Goal: Task Accomplishment & Management: Use online tool/utility

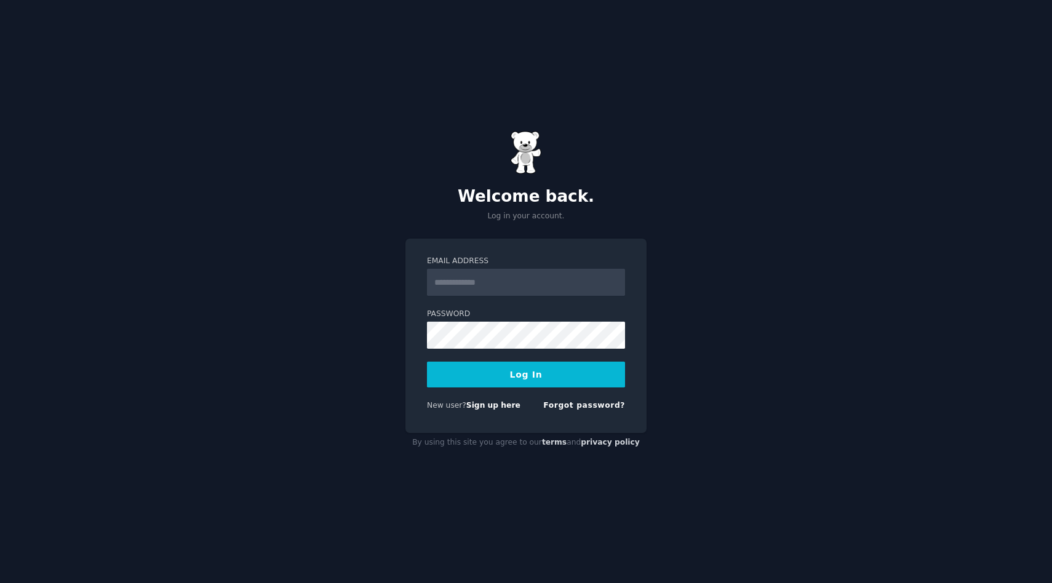
click at [503, 290] on input "Email Address" at bounding box center [526, 282] width 198 height 27
type input "**********"
click at [545, 378] on button "Log In" at bounding box center [526, 375] width 198 height 26
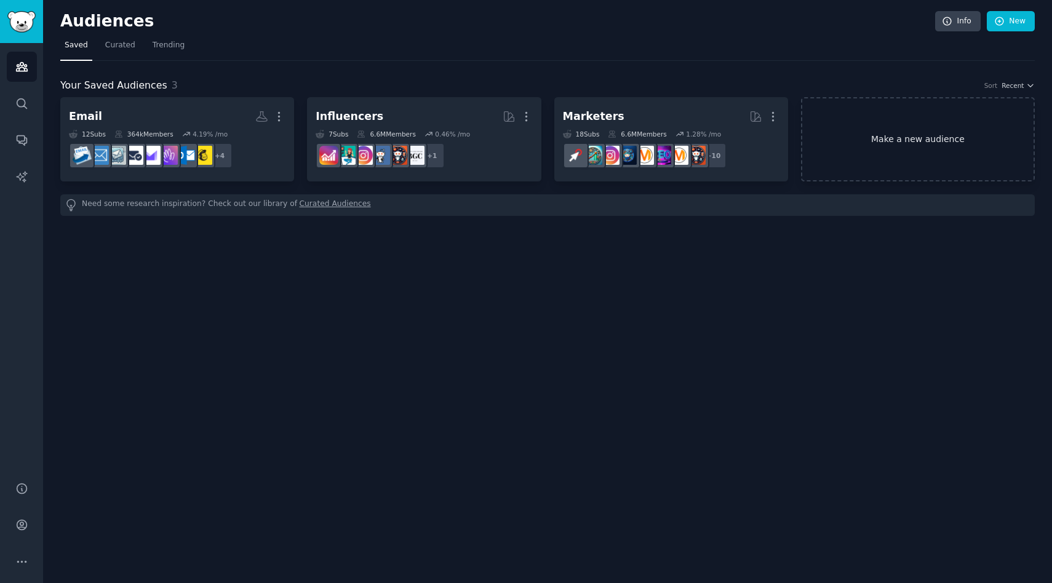
click at [963, 126] on link "Make a new audience" at bounding box center [918, 139] width 234 height 84
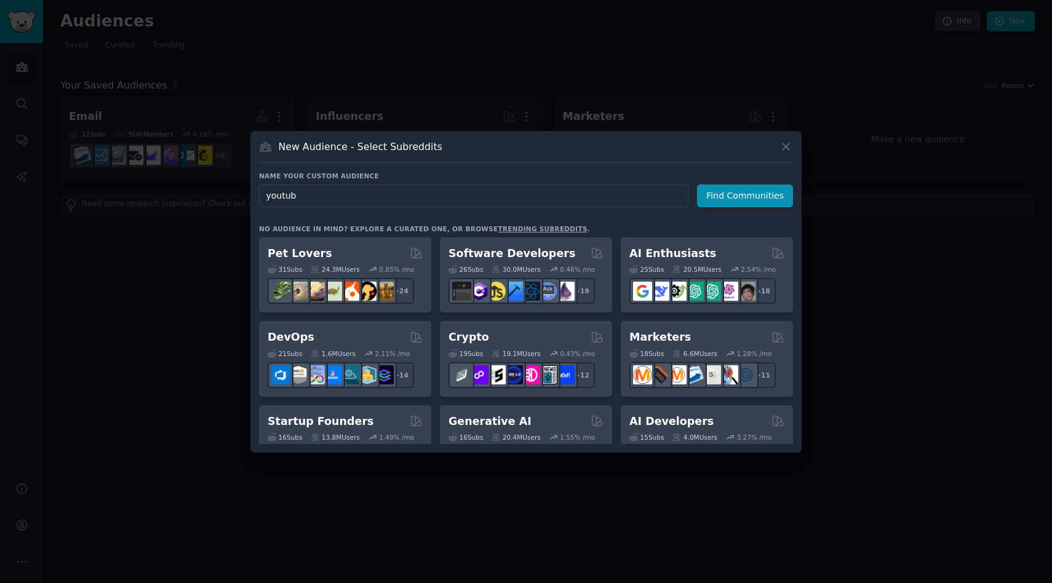
type input "youtube"
click at [737, 196] on button "Find Communities" at bounding box center [745, 196] width 96 height 23
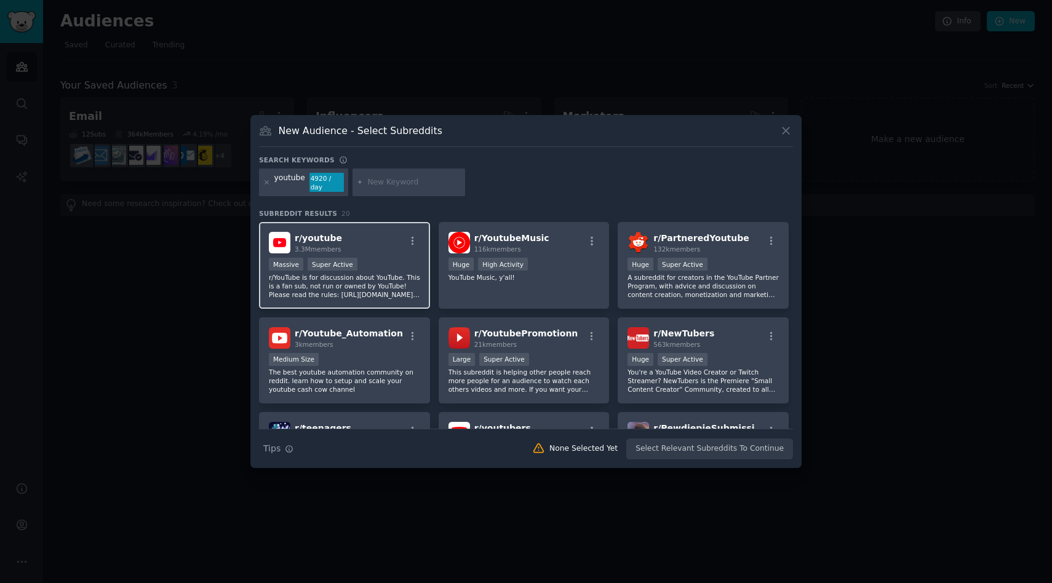
click at [392, 262] on div "Massive Super Active" at bounding box center [344, 265] width 151 height 15
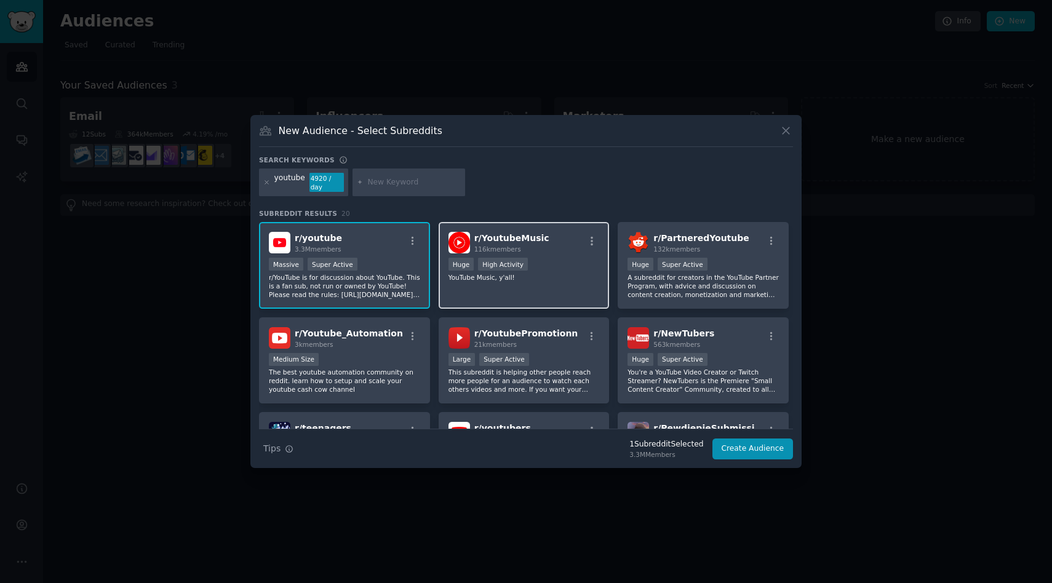
click at [566, 269] on div ">= 80th percentile for submissions / day Huge High Activity" at bounding box center [524, 265] width 151 height 15
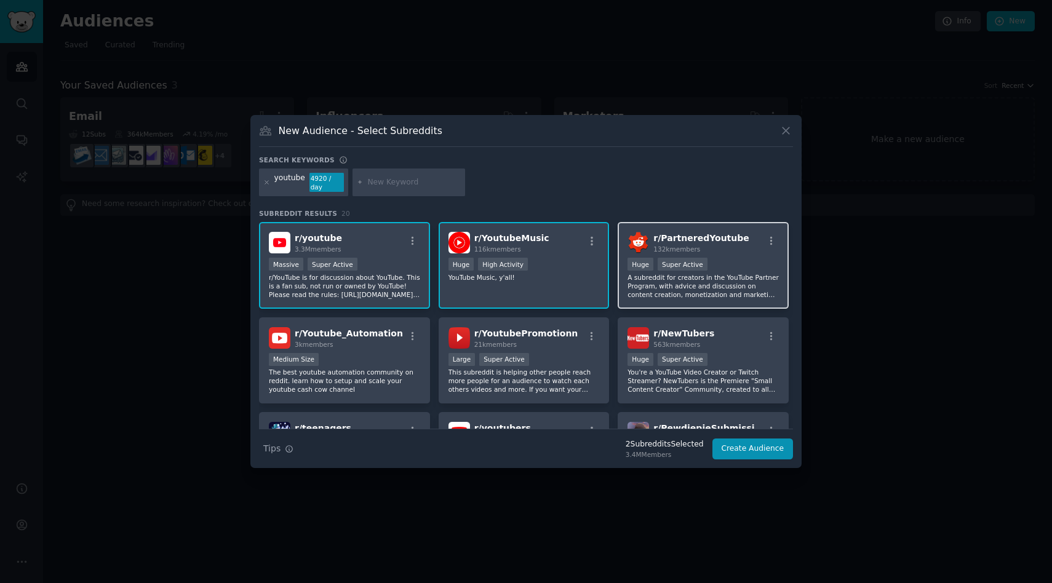
click at [737, 271] on div ">= 95th percentile for submissions / day Huge Super Active" at bounding box center [703, 265] width 151 height 15
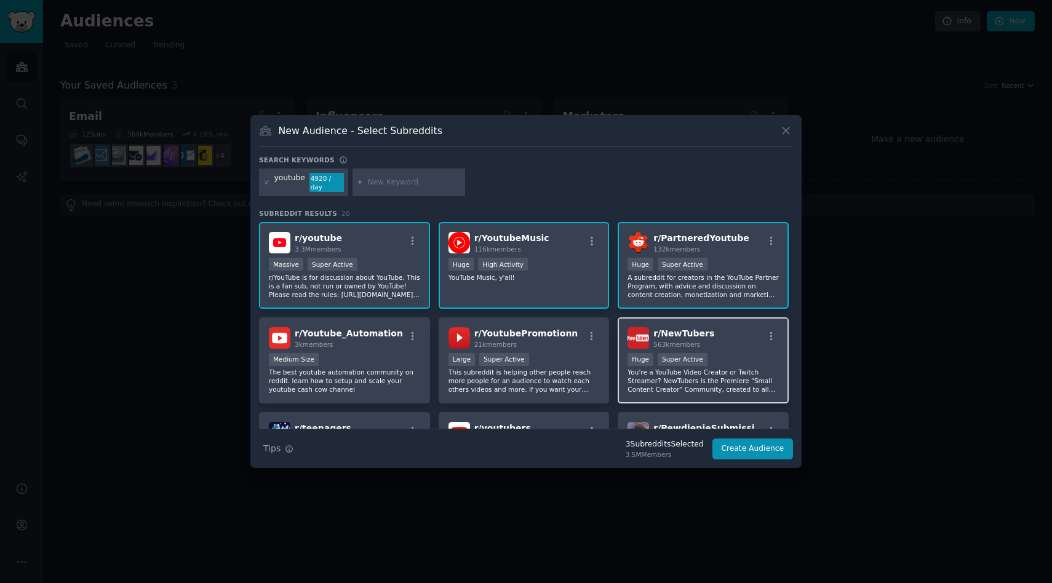
click at [734, 346] on div "r/ NewTubers 563k members" at bounding box center [703, 338] width 151 height 22
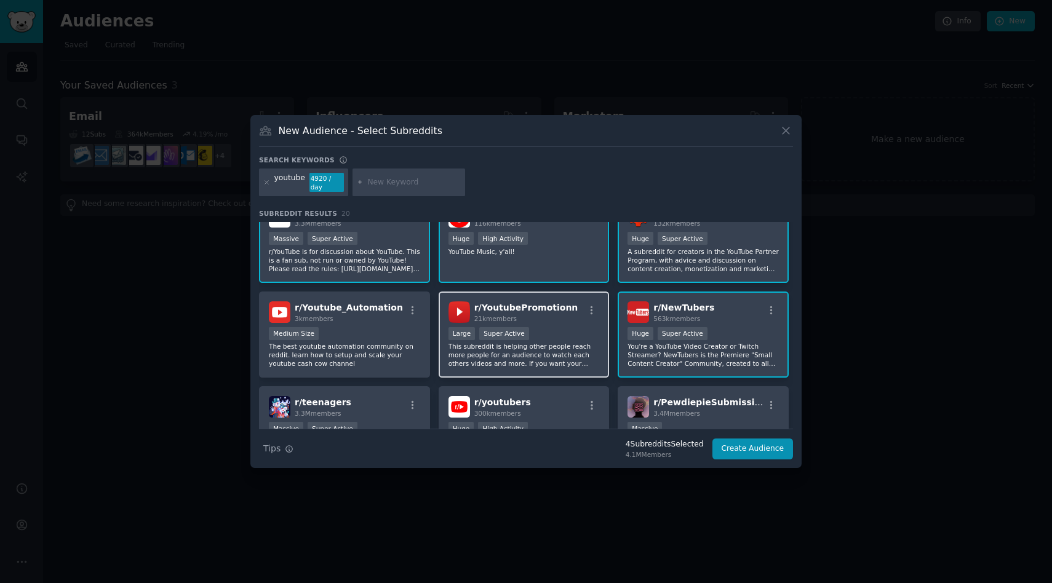
scroll to position [30, 0]
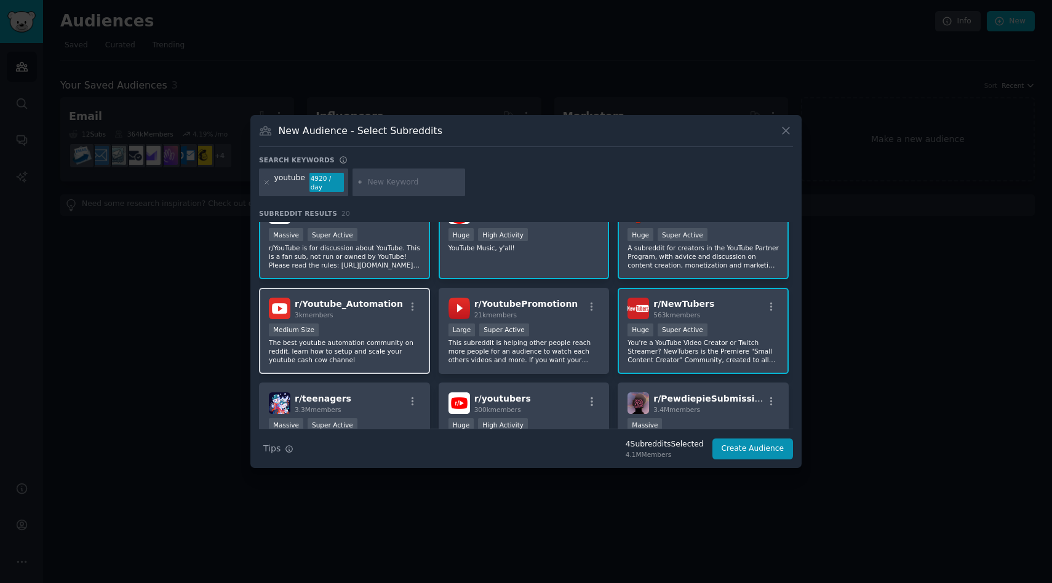
click at [380, 338] on div "Medium Size" at bounding box center [344, 331] width 151 height 15
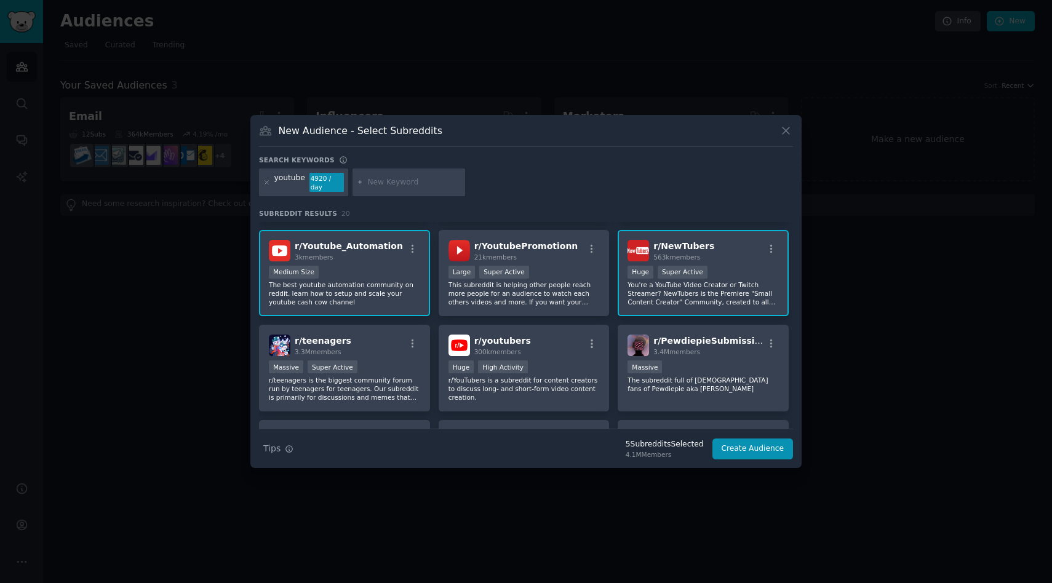
scroll to position [90, 0]
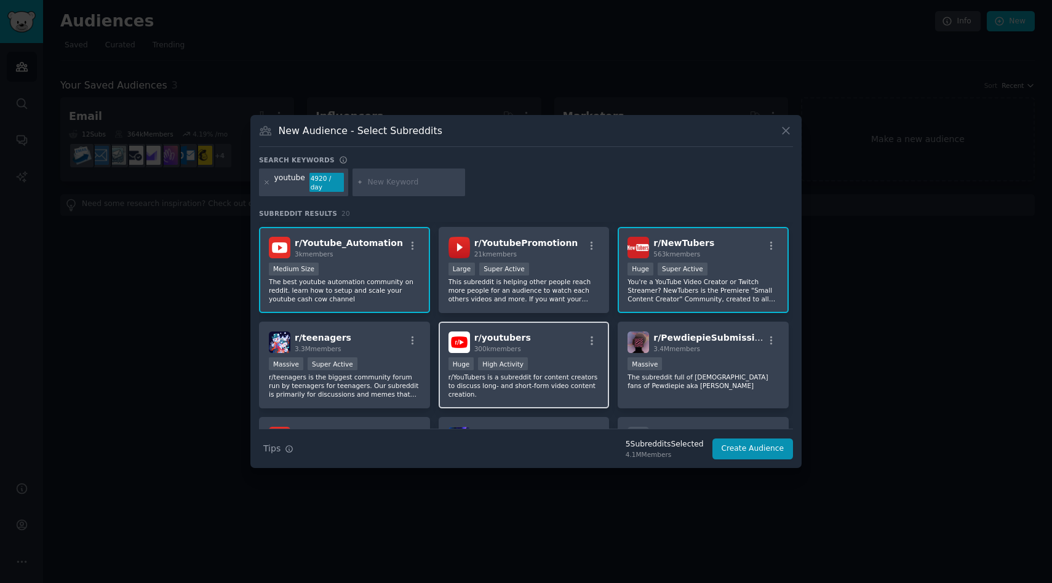
click at [558, 367] on div "Huge High Activity" at bounding box center [524, 365] width 151 height 15
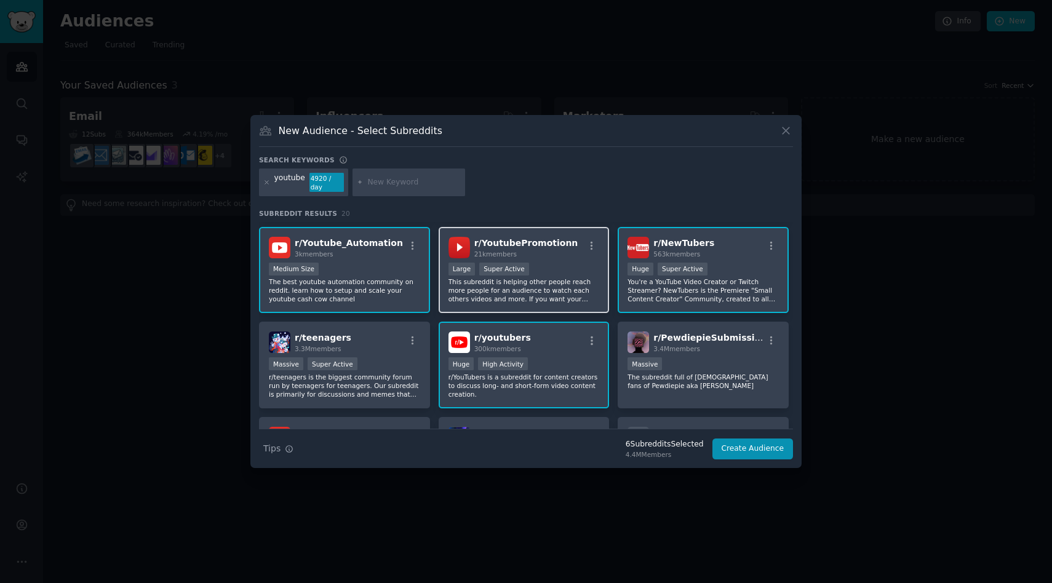
click at [561, 279] on p "This subreddit is helping other people reach more people for an audience to wat…" at bounding box center [524, 291] width 151 height 26
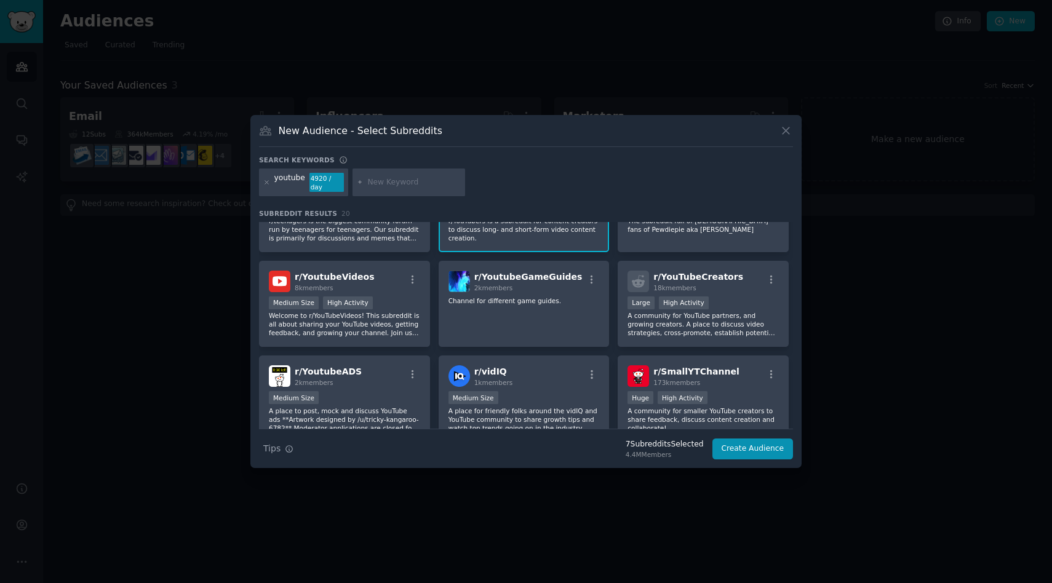
scroll to position [250, 0]
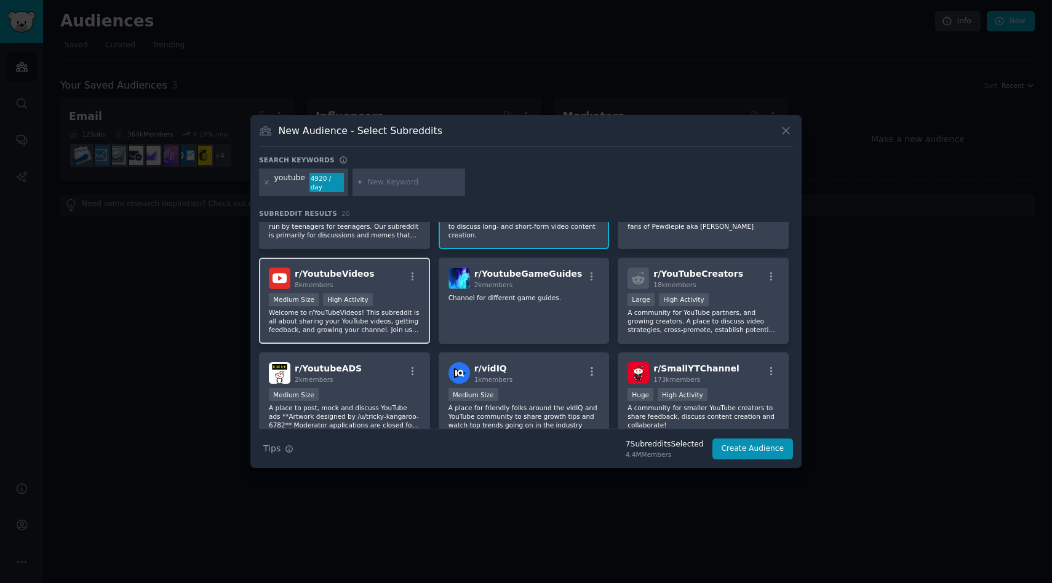
click at [402, 300] on div "Medium Size High Activity" at bounding box center [344, 301] width 151 height 15
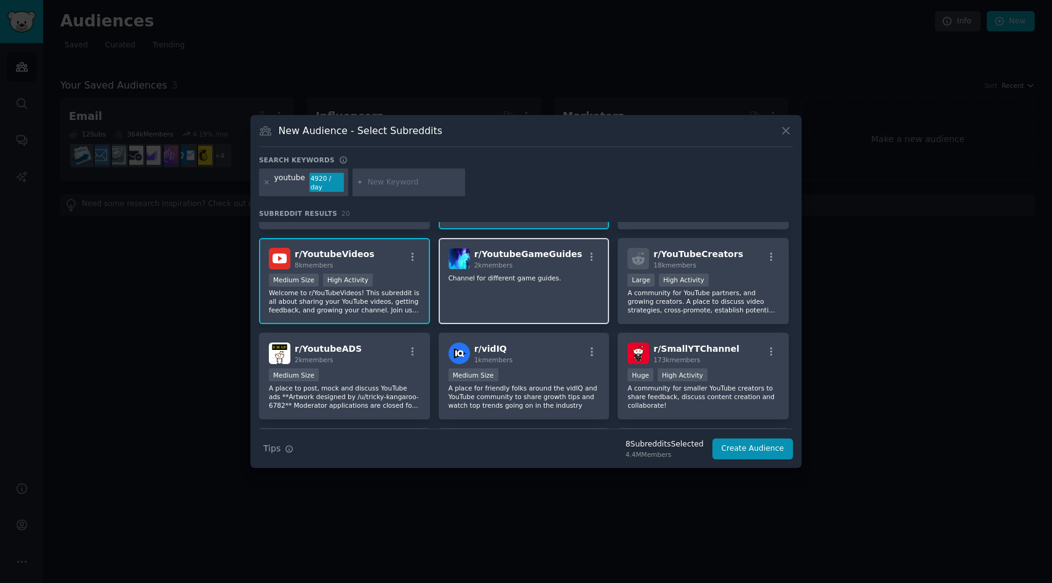
scroll to position [277, 0]
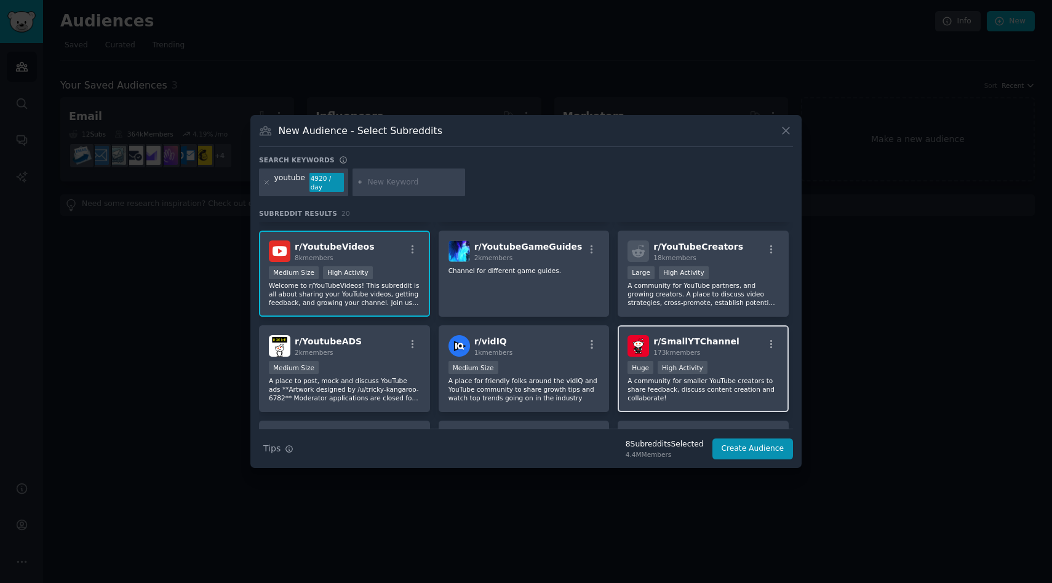
click at [700, 394] on p "A community for smaller YouTube creators to share feedback, discuss content cre…" at bounding box center [703, 390] width 151 height 26
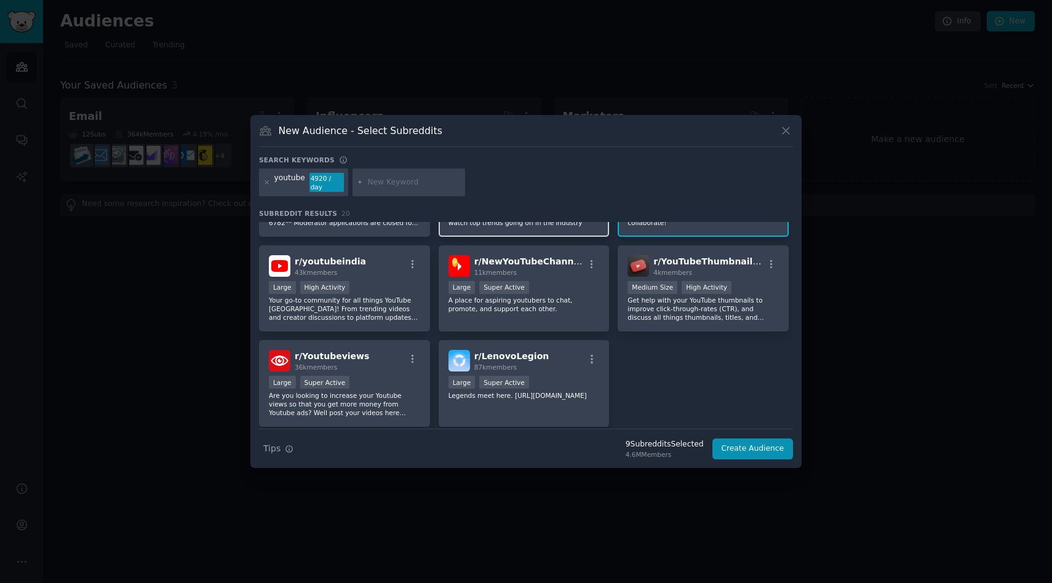
scroll to position [456, 0]
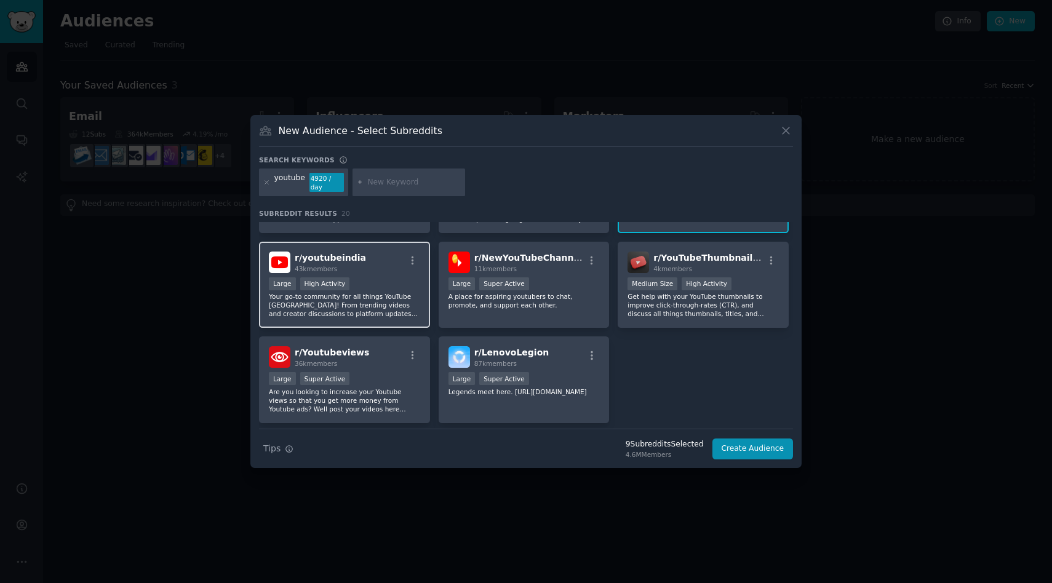
click at [383, 290] on div "Large High Activity" at bounding box center [344, 285] width 151 height 15
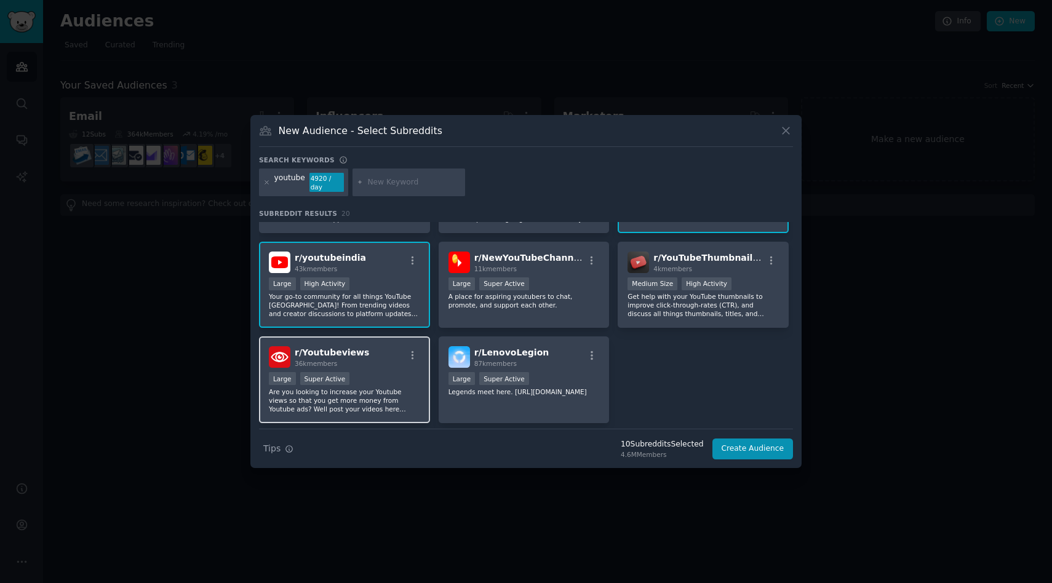
click at [401, 385] on div "Large Super Active" at bounding box center [344, 379] width 151 height 15
click at [763, 449] on button "Create Audience" at bounding box center [753, 449] width 81 height 21
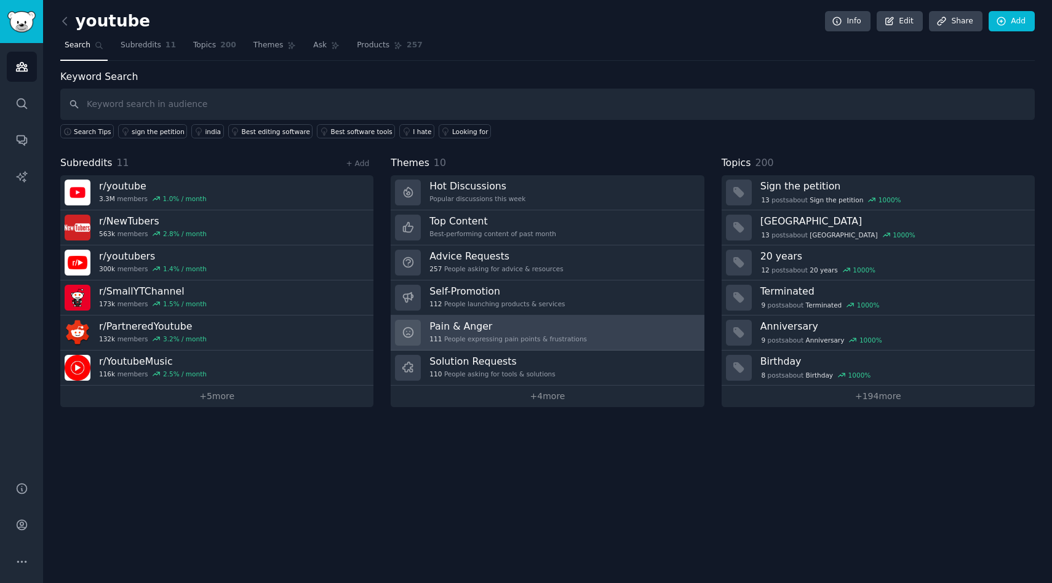
click at [573, 333] on div "Pain & Anger 111 People expressing pain points & frustrations" at bounding box center [509, 333] width 158 height 26
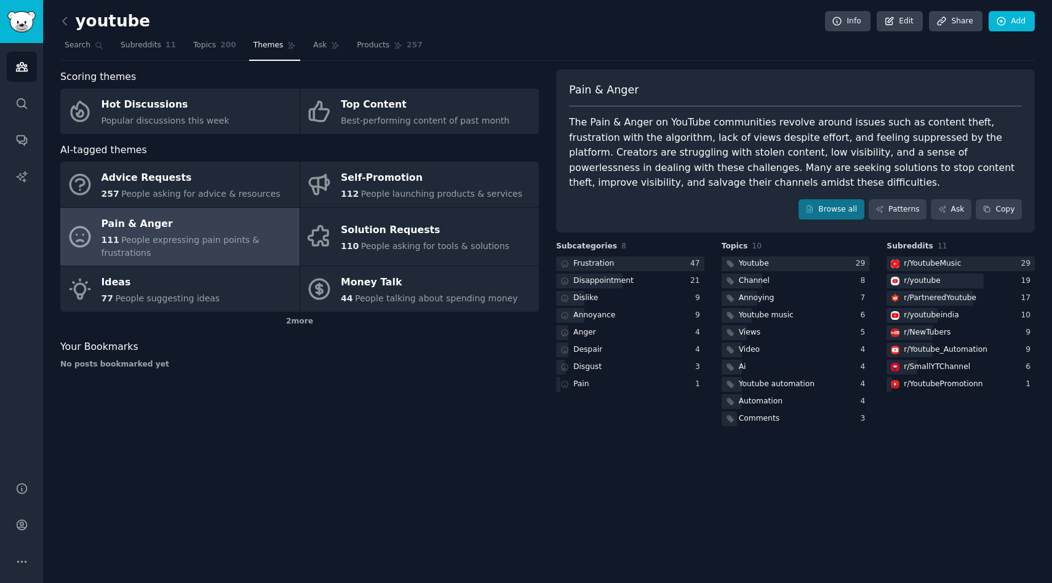
click at [705, 153] on div "The Pain & Anger on YouTube communities revolve around issues such as content t…" at bounding box center [795, 153] width 453 height 76
